Goal: Find specific page/section: Find specific page/section

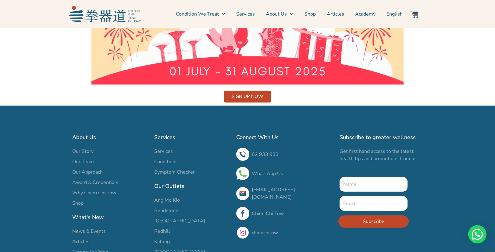
scroll to position [1716, 0]
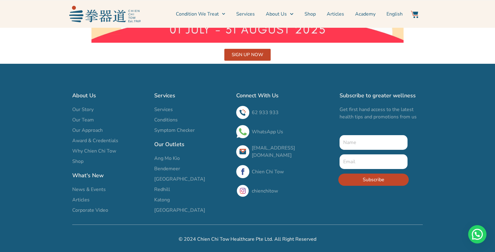
click at [167, 209] on span "[GEOGRAPHIC_DATA]" at bounding box center [179, 210] width 51 height 7
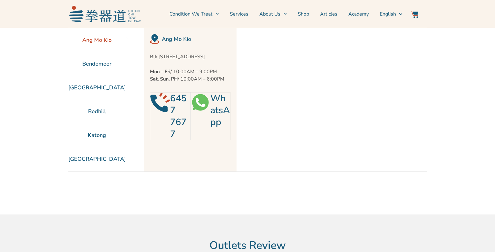
scroll to position [28, 0]
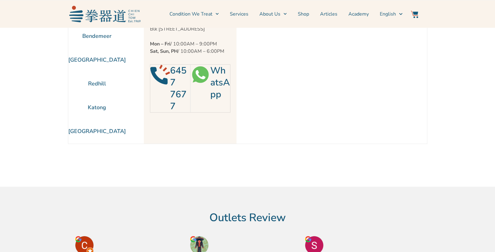
click at [202, 85] on img at bounding box center [201, 75] width 20 height 20
click at [221, 78] on link "WhatsApp" at bounding box center [221, 82] width 20 height 36
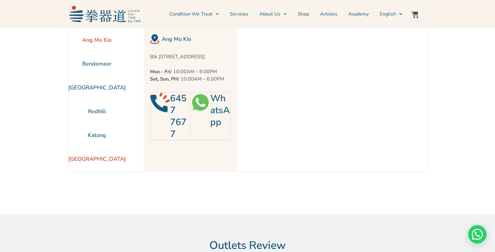
click at [82, 157] on li "[GEOGRAPHIC_DATA]" at bounding box center [97, 159] width 58 height 24
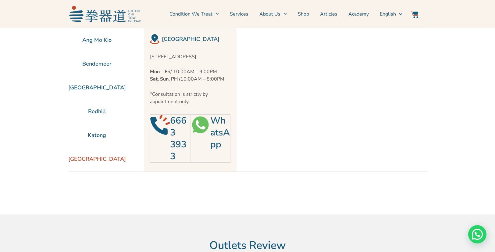
click at [200, 124] on img at bounding box center [201, 125] width 20 height 20
